Goal: Transaction & Acquisition: Purchase product/service

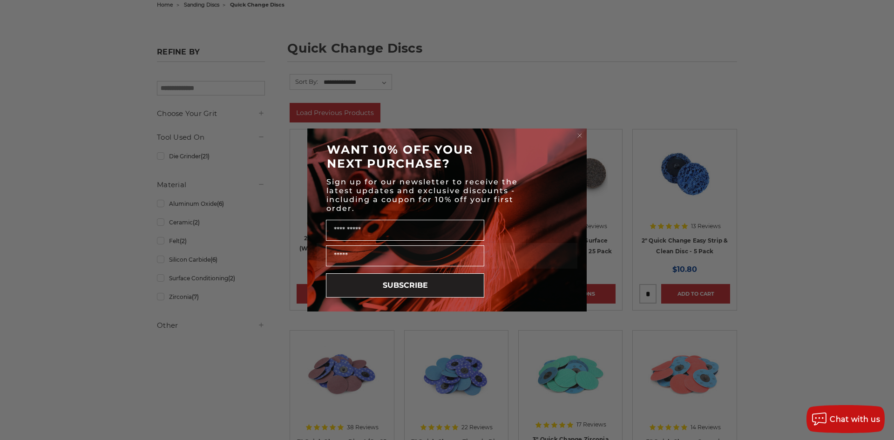
click at [579, 135] on circle "Close dialog" at bounding box center [580, 135] width 9 height 9
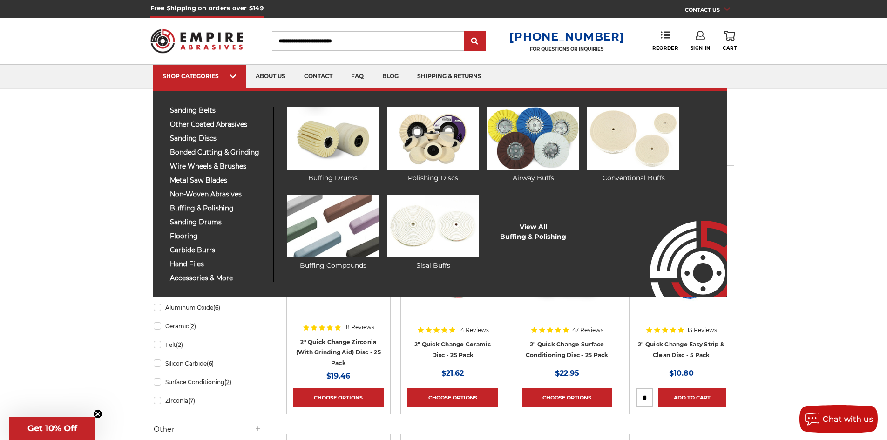
click at [424, 154] on img at bounding box center [433, 138] width 92 height 63
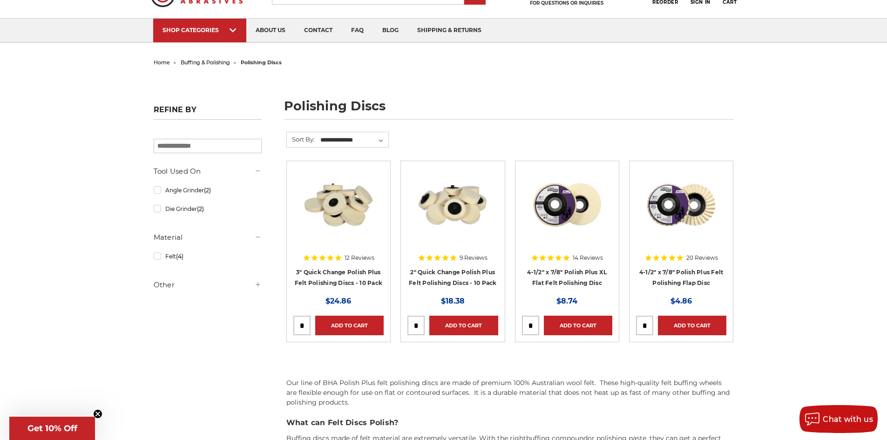
scroll to position [47, 0]
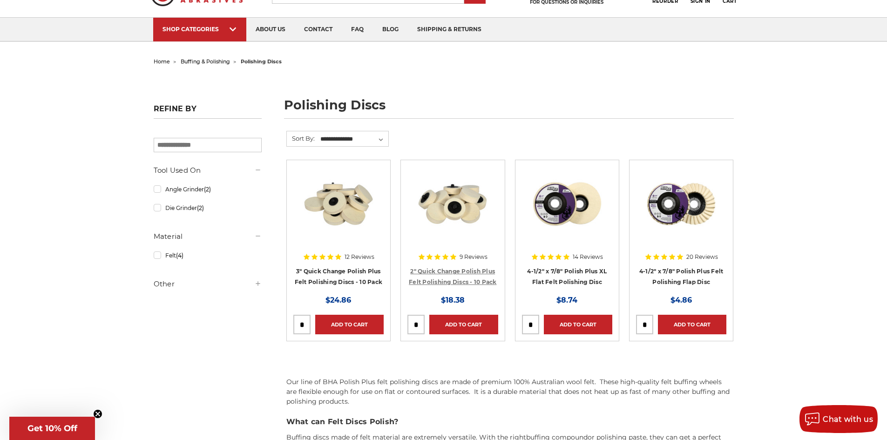
click at [471, 278] on link "2" Quick Change Polish Plus Felt Polishing Discs - 10 Pack" at bounding box center [453, 277] width 88 height 18
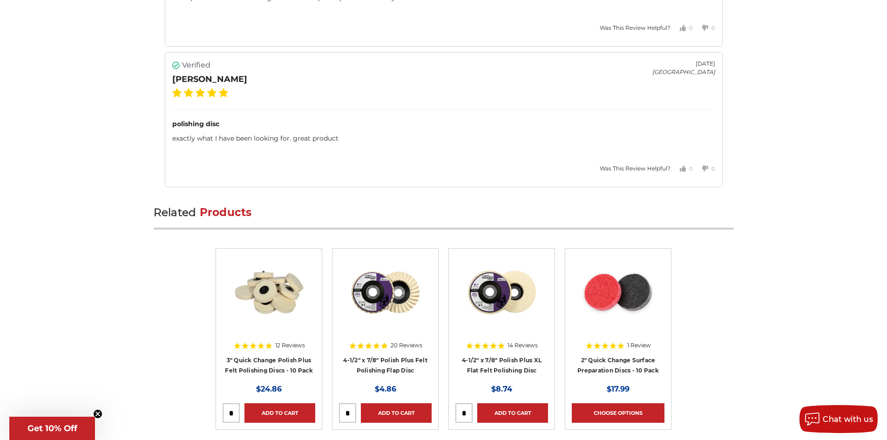
scroll to position [2540, 0]
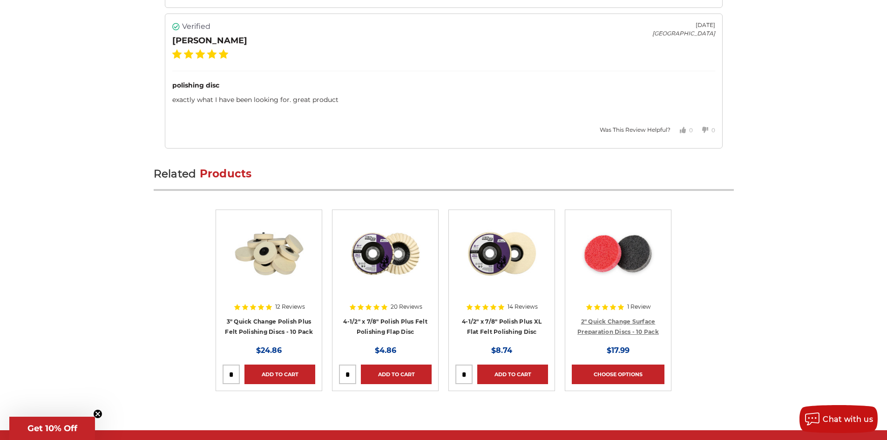
click at [644, 322] on link "2" Quick Change Surface Preparation Discs - 10 Pack" at bounding box center [619, 327] width 82 height 18
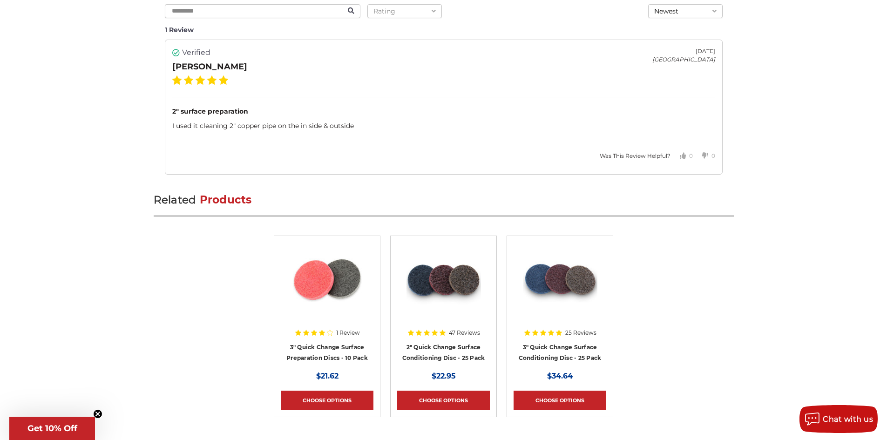
scroll to position [1372, 0]
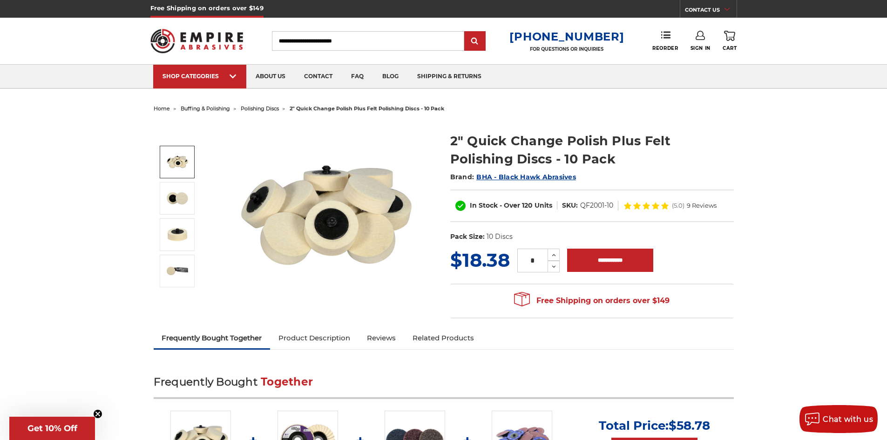
click at [216, 108] on span "buffing & polishing" at bounding box center [205, 108] width 49 height 7
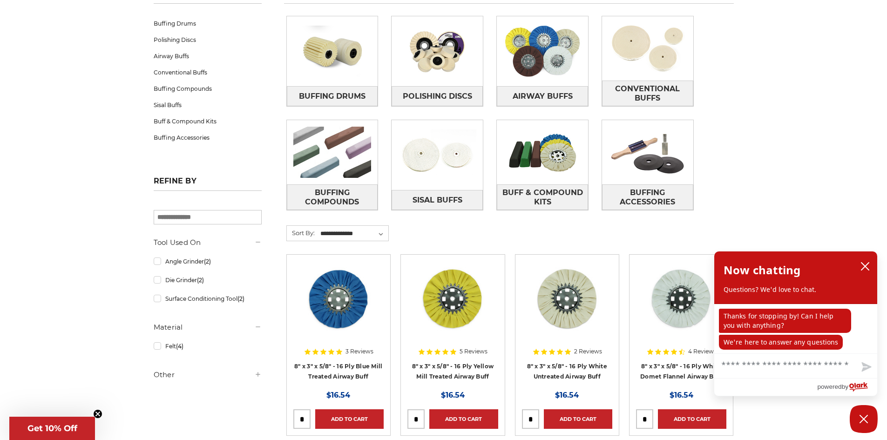
scroll to position [164, 0]
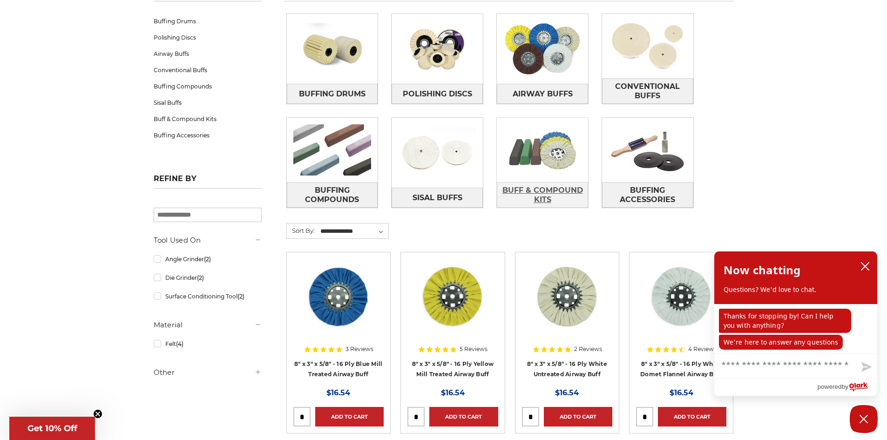
click at [539, 194] on span "Buff & Compound Kits" at bounding box center [542, 195] width 90 height 25
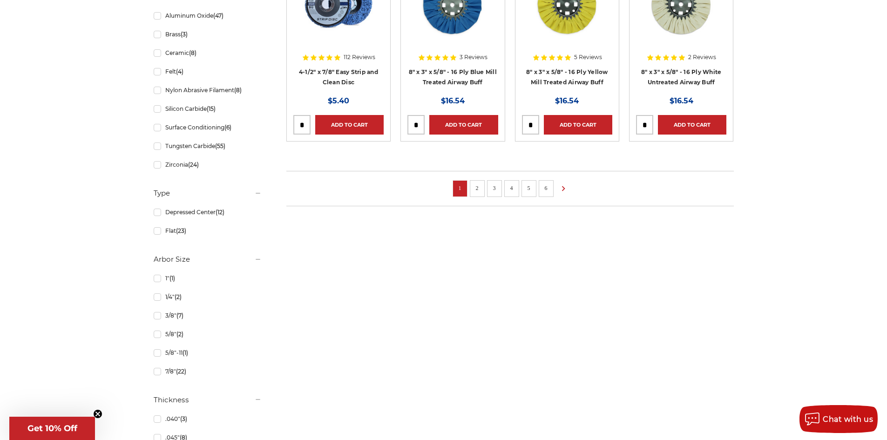
scroll to position [692, 0]
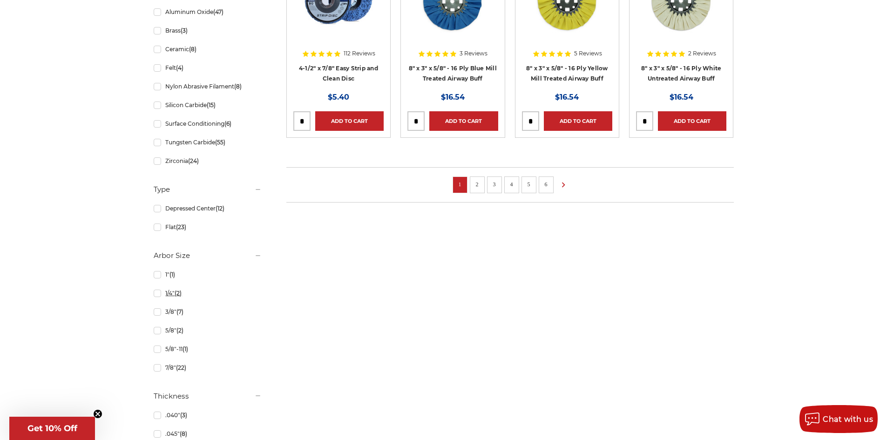
click at [158, 294] on link "1/4" (2)" at bounding box center [208, 293] width 108 height 16
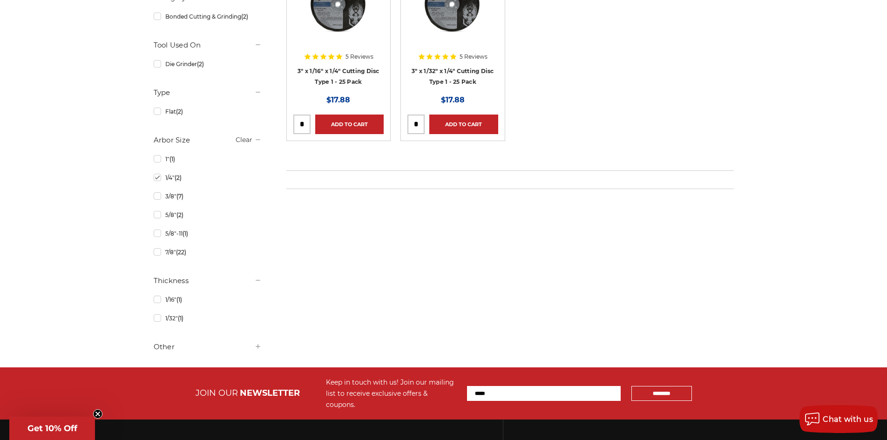
scroll to position [279, 0]
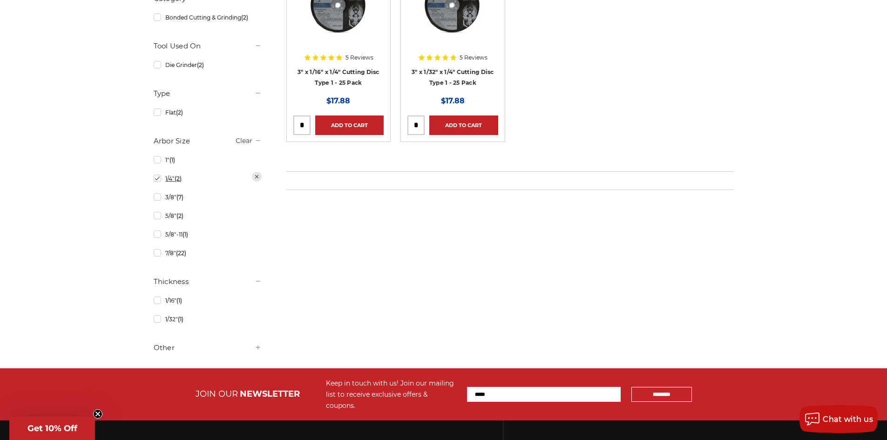
click at [156, 180] on link "1/4" (2)" at bounding box center [208, 178] width 108 height 16
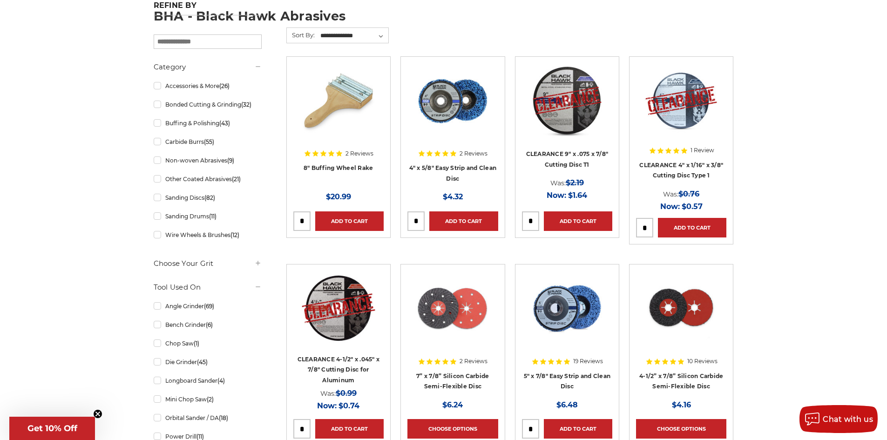
scroll to position [186, 0]
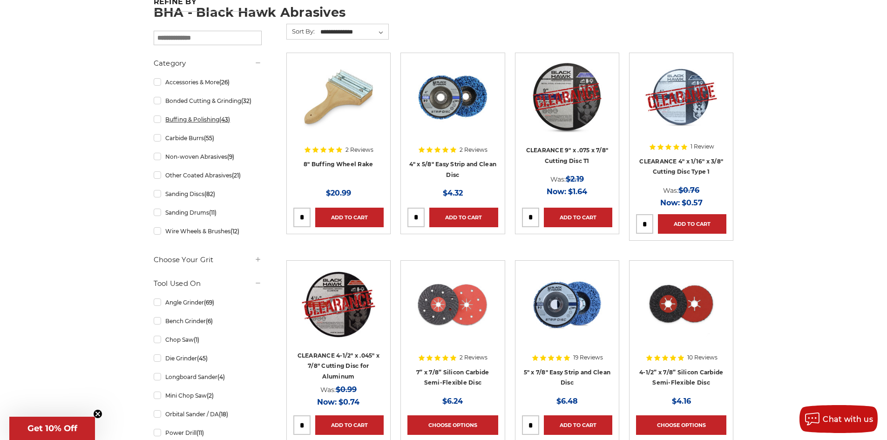
click at [159, 120] on link "Buffing & Polishing (43)" at bounding box center [208, 119] width 108 height 16
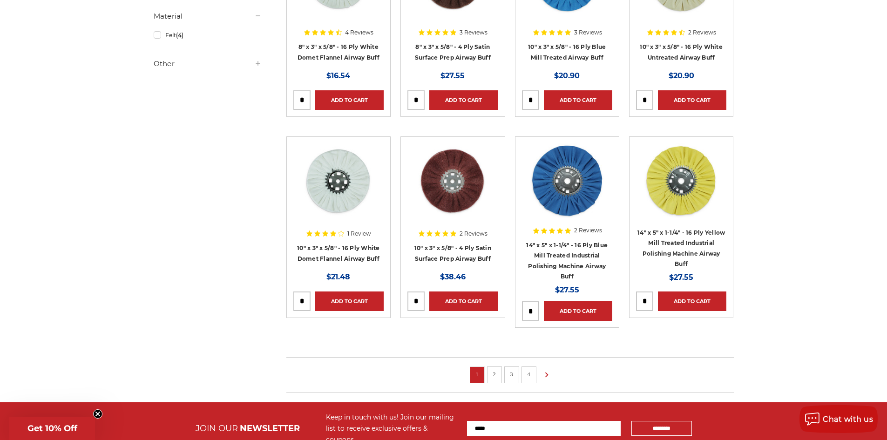
scroll to position [592, 0]
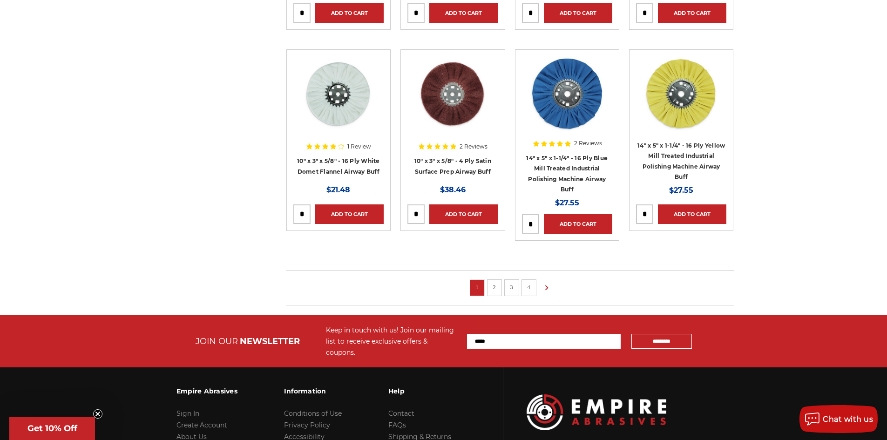
click at [499, 288] on link "2" at bounding box center [494, 287] width 9 height 10
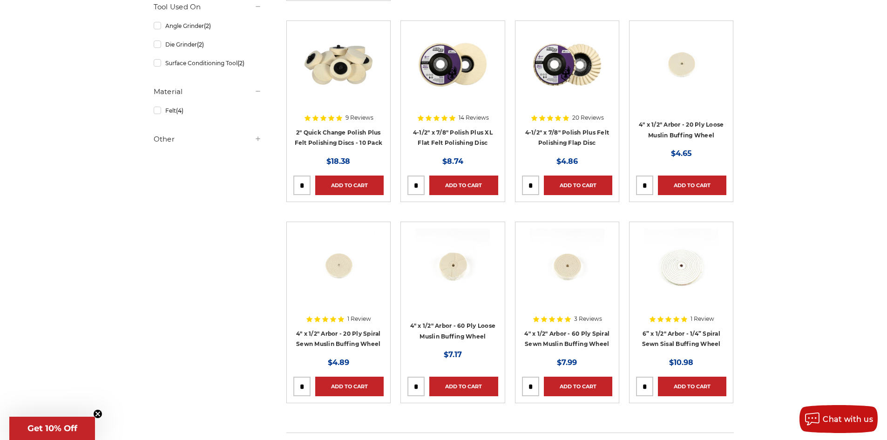
scroll to position [481, 0]
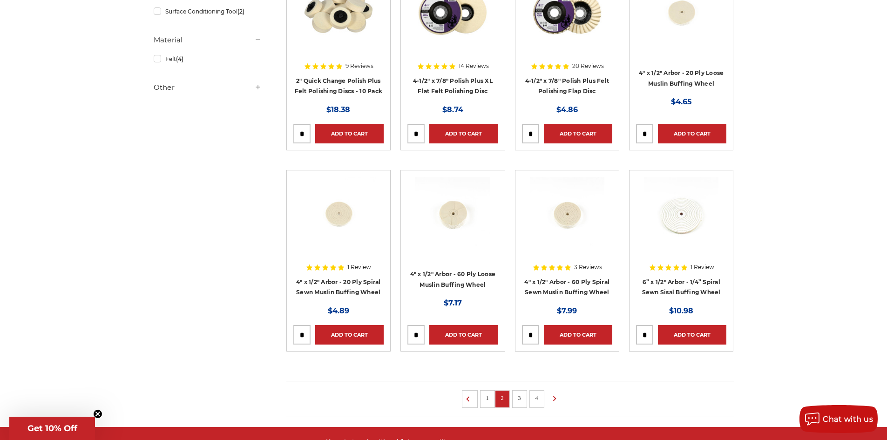
click at [519, 398] on link "3" at bounding box center [519, 398] width 9 height 10
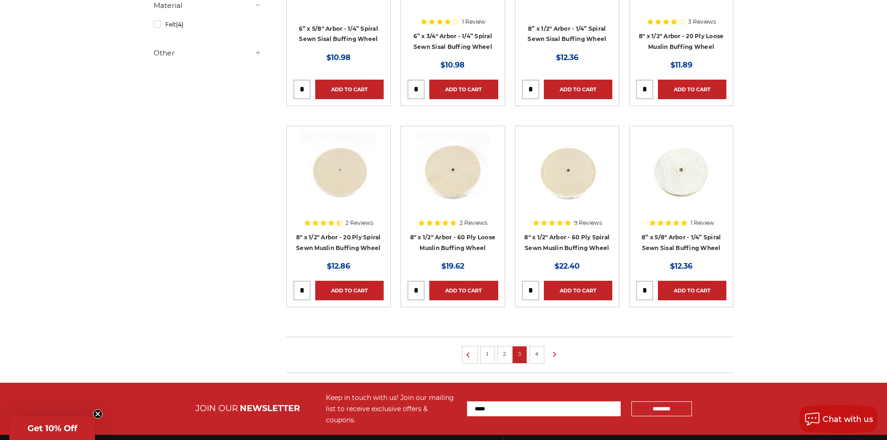
scroll to position [514, 0]
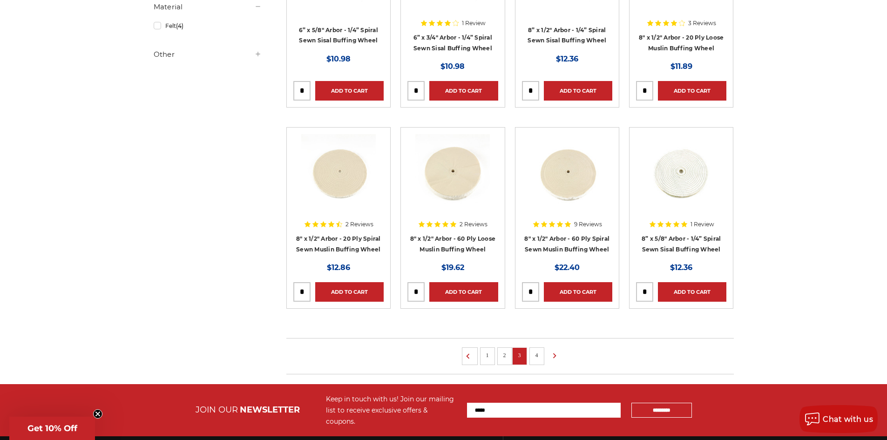
click at [542, 353] on li "4" at bounding box center [537, 357] width 15 height 18
click at [534, 356] on link "4" at bounding box center [536, 355] width 9 height 10
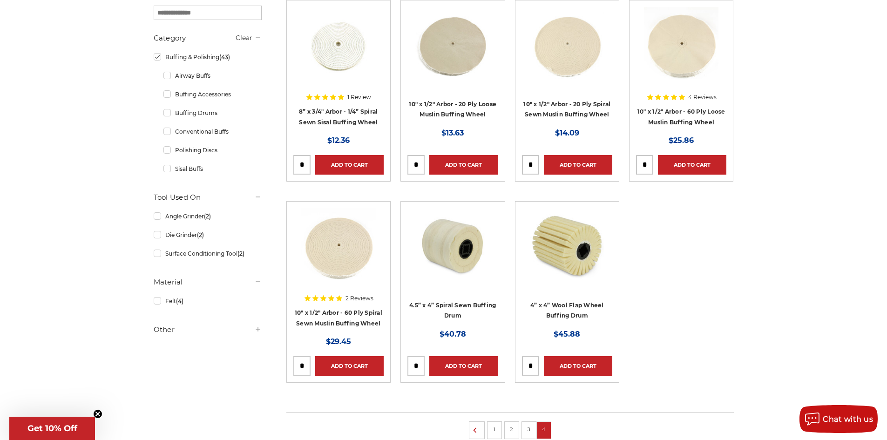
scroll to position [396, 0]
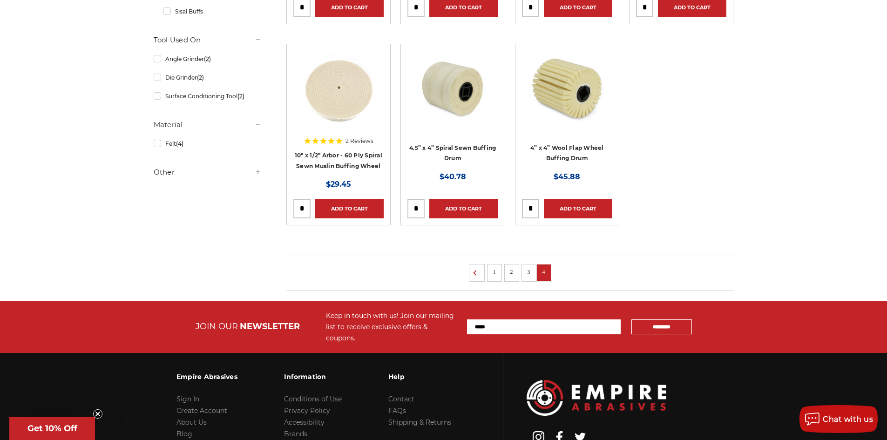
click at [497, 275] on link "1" at bounding box center [494, 272] width 9 height 10
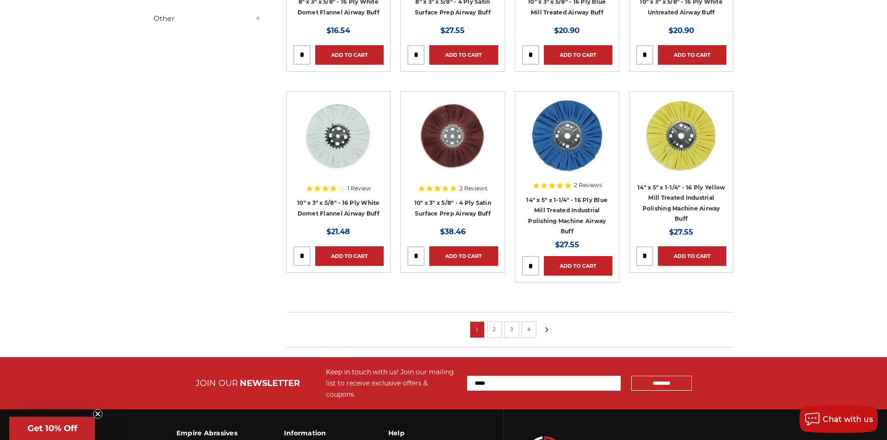
scroll to position [552, 0]
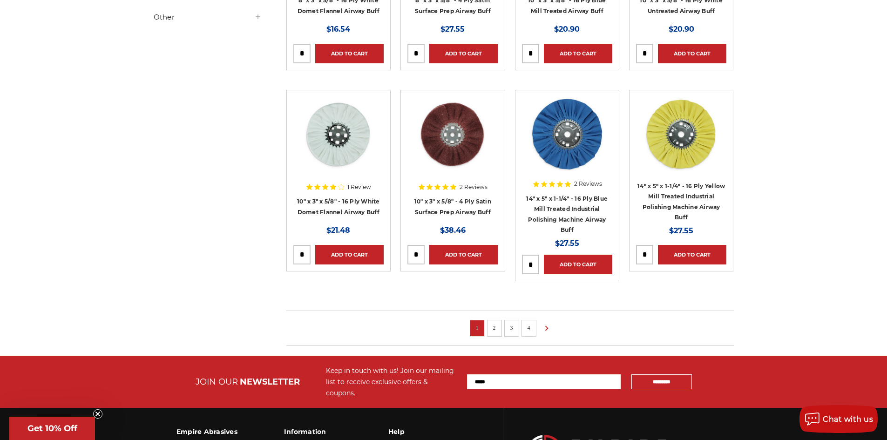
click at [493, 324] on link "2" at bounding box center [494, 328] width 9 height 10
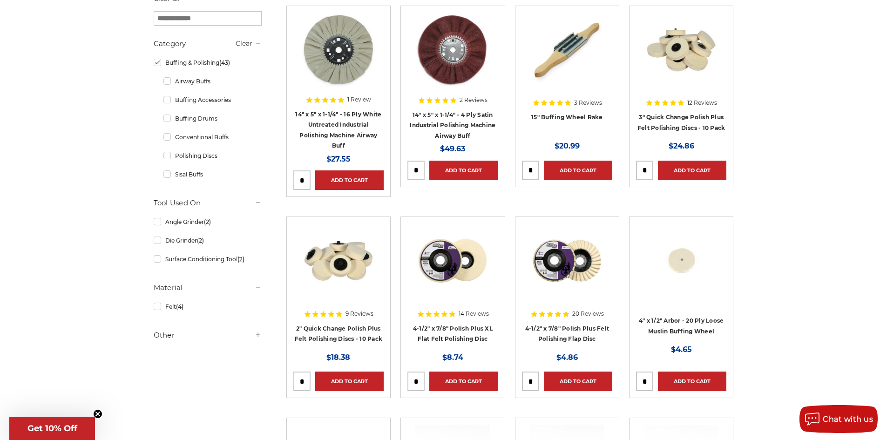
scroll to position [237, 0]
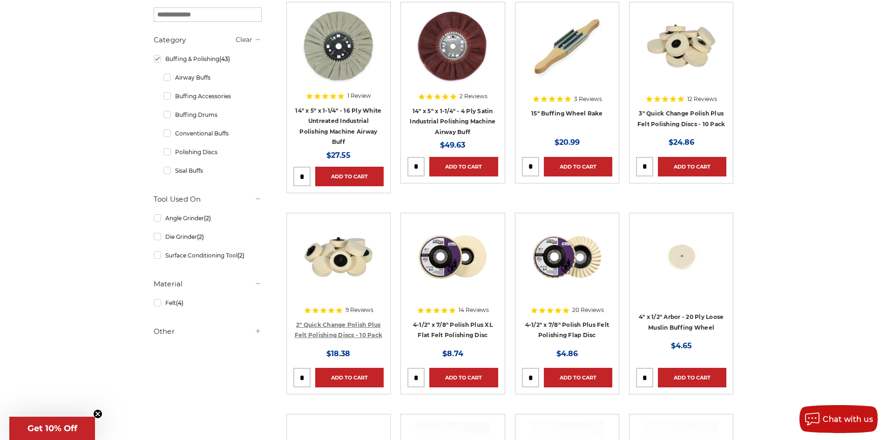
click at [341, 333] on link "2" Quick Change Polish Plus Felt Polishing Discs - 10 Pack" at bounding box center [339, 330] width 88 height 18
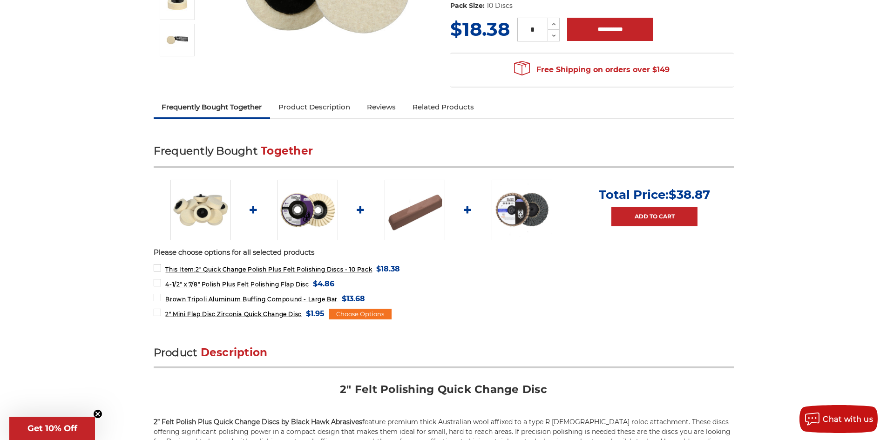
scroll to position [224, 0]
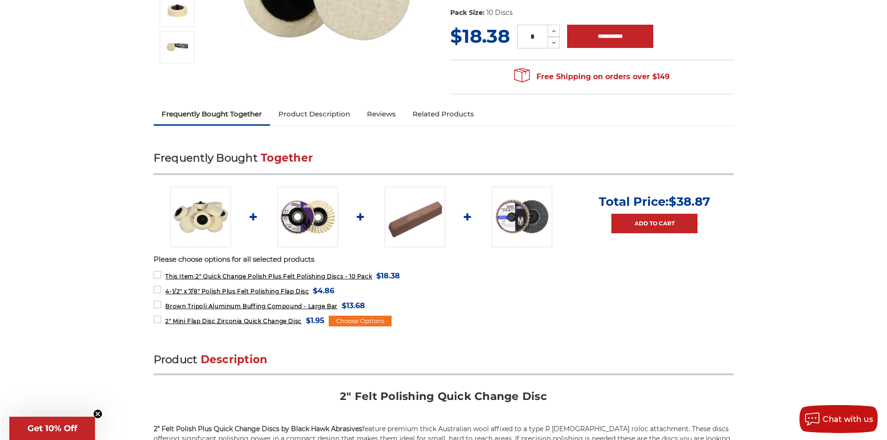
click at [296, 118] on link "Product Description" at bounding box center [314, 114] width 89 height 20
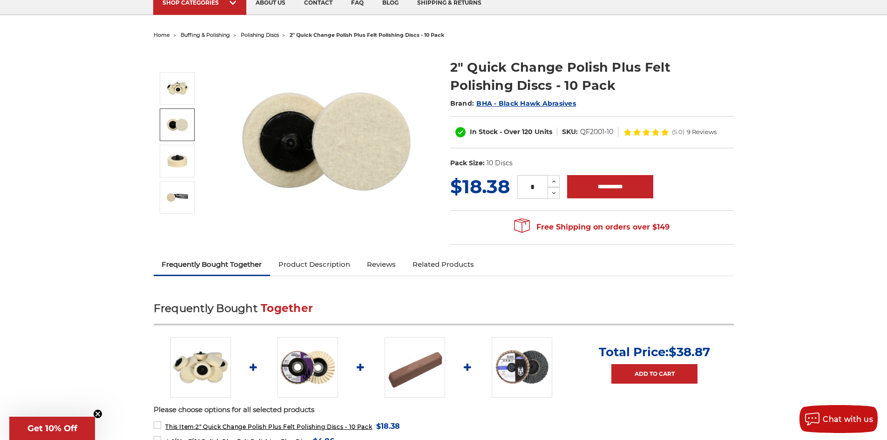
scroll to position [77, 0]
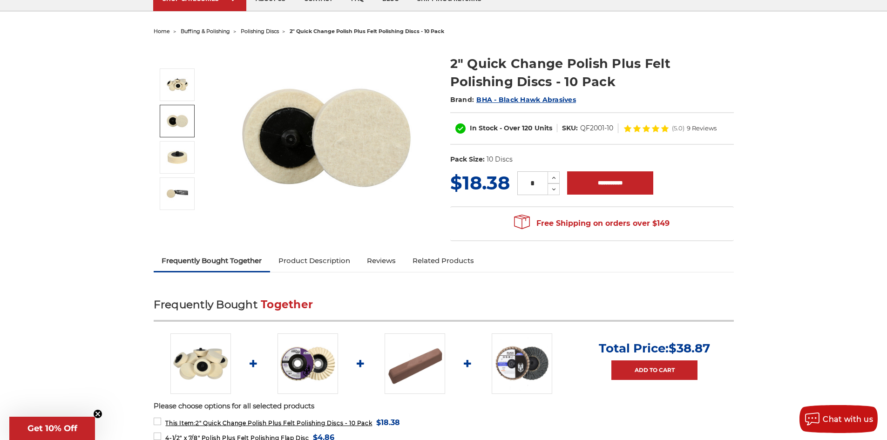
click at [334, 261] on link "Product Description" at bounding box center [314, 261] width 89 height 20
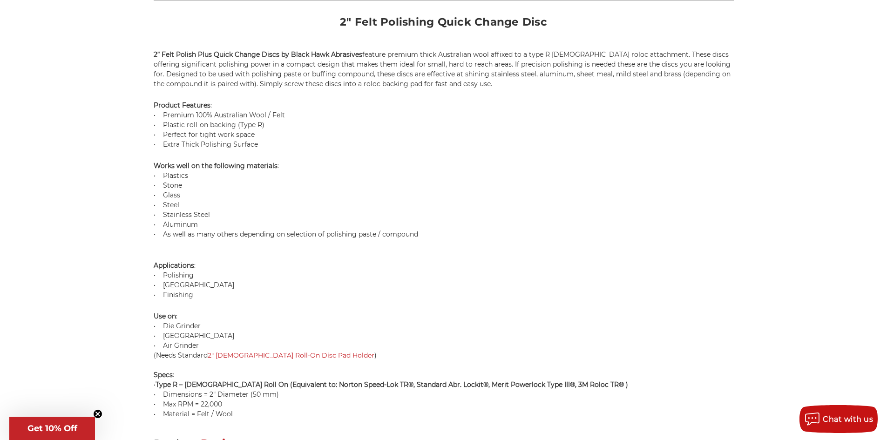
scroll to position [0, 0]
